Goal: Task Accomplishment & Management: Manage account settings

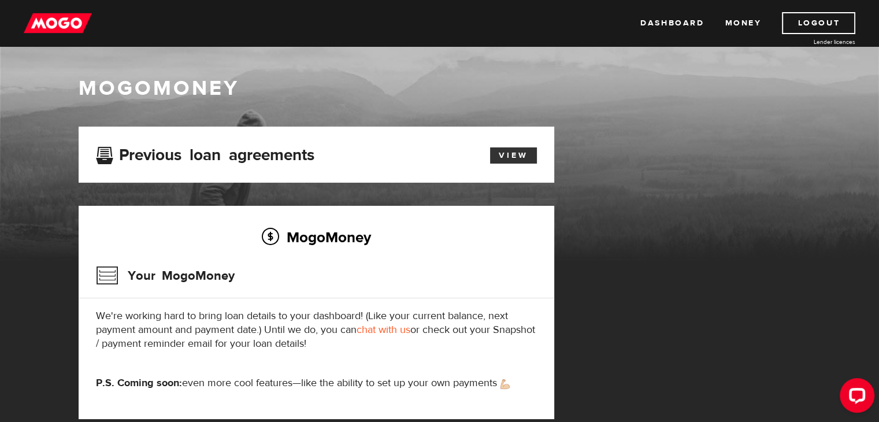
click at [527, 151] on link "View" at bounding box center [513, 155] width 47 height 16
click at [740, 20] on link "Money" at bounding box center [743, 23] width 36 height 22
click at [823, 21] on link "Logout" at bounding box center [818, 23] width 73 height 22
